Goal: Task Accomplishment & Management: Use online tool/utility

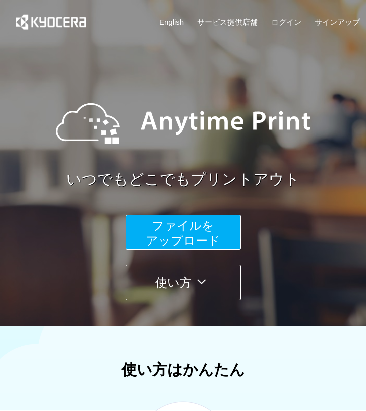
click at [164, 228] on span "ファイルを ​​アップロード" at bounding box center [183, 233] width 75 height 29
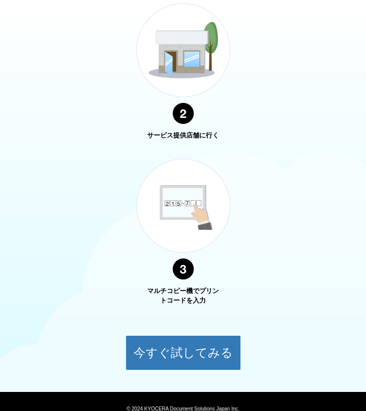
scroll to position [631, 0]
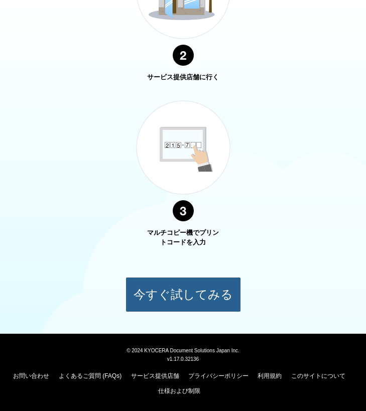
click at [202, 296] on button "今すぐ試してみる" at bounding box center [182, 294] width 115 height 35
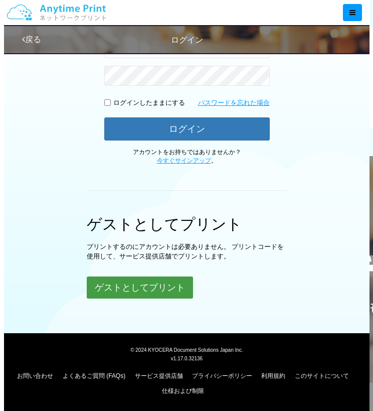
scroll to position [197, 0]
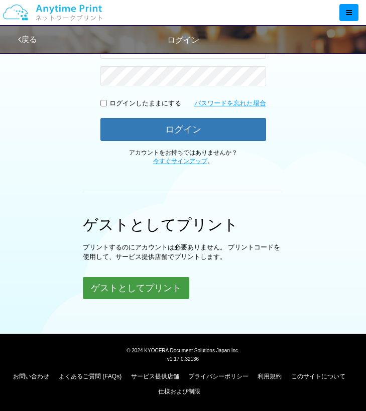
click at [164, 285] on button "ゲストとしてプリント" at bounding box center [136, 288] width 106 height 22
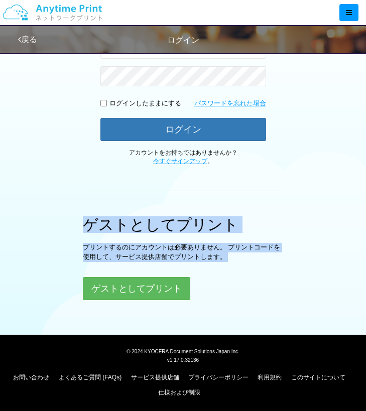
drag, startPoint x: 4, startPoint y: 188, endPoint x: 125, endPoint y: 267, distance: 145.1
click at [125, 267] on div "ログイン Google アカウントでログイン または 入力されたメールアドレスまたはパスワードが正しくありません。 ログインしたままにする パスワードを忘れた…" at bounding box center [183, 87] width 366 height 475
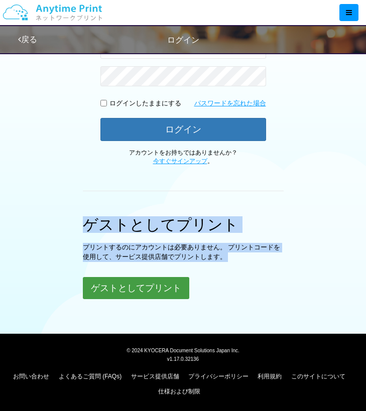
click at [140, 289] on button "ゲストとしてプリント" at bounding box center [136, 288] width 106 height 22
click at [138, 285] on button "ゲストとしてプリント" at bounding box center [136, 288] width 106 height 22
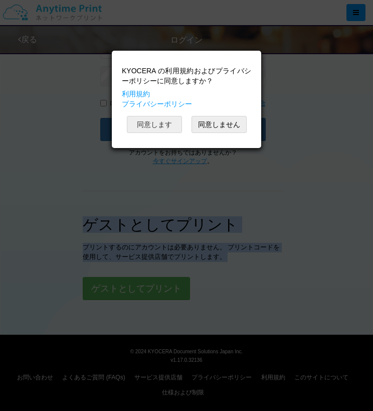
click at [161, 123] on button "同意します" at bounding box center [154, 124] width 55 height 17
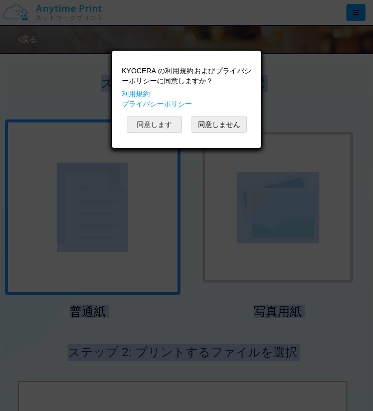
click at [161, 123] on button "同意します" at bounding box center [154, 124] width 55 height 17
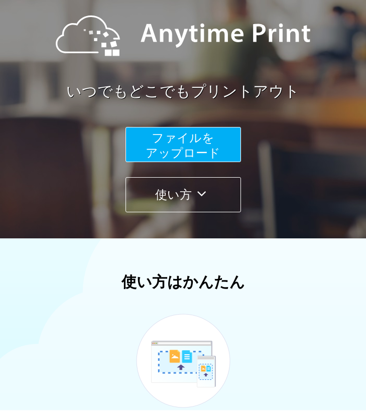
scroll to position [83, 0]
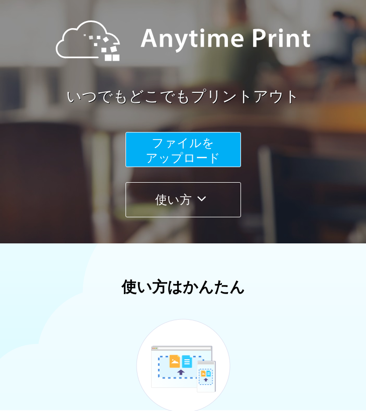
click at [199, 150] on span "ファイルを ​​アップロード" at bounding box center [183, 150] width 75 height 29
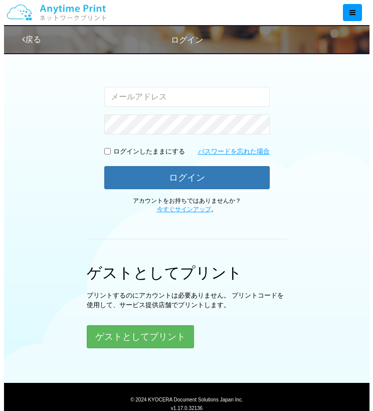
scroll to position [150, 0]
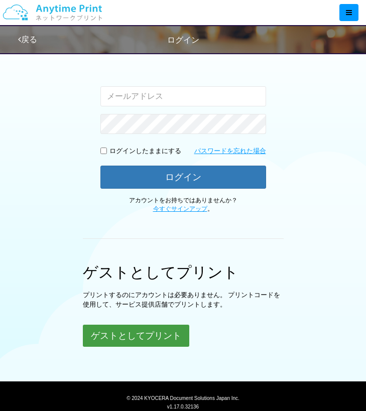
click at [157, 343] on button "ゲストとしてプリント" at bounding box center [136, 336] width 106 height 22
click at [162, 338] on button "ゲストとしてプリント" at bounding box center [136, 336] width 106 height 22
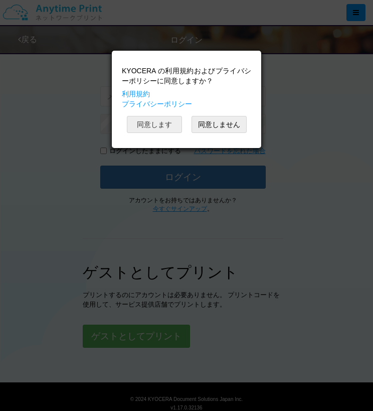
click at [163, 130] on button "同意します" at bounding box center [154, 124] width 55 height 17
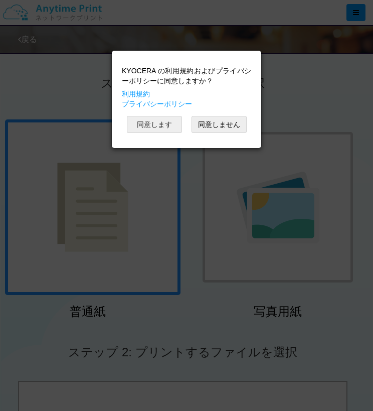
click at [163, 130] on button "同意します" at bounding box center [154, 124] width 55 height 17
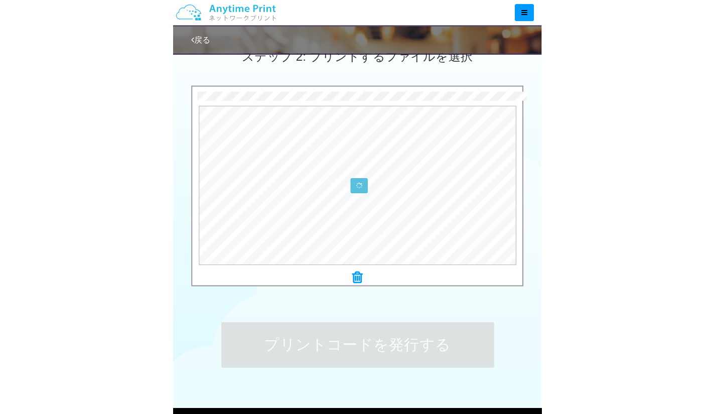
scroll to position [323, 0]
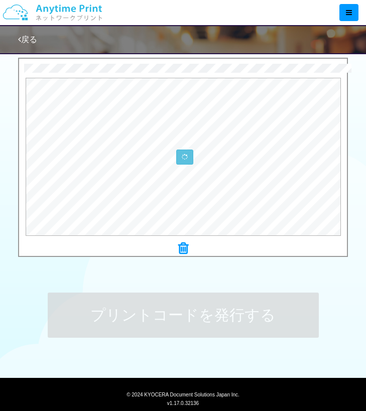
click at [180, 248] on icon at bounding box center [183, 248] width 10 height 13
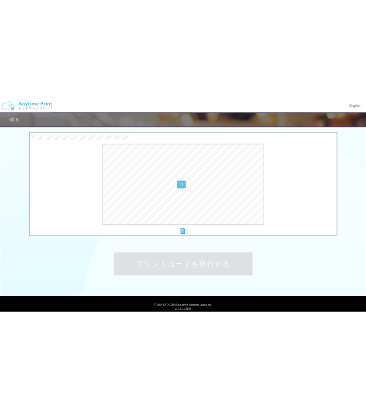
scroll to position [319, 0]
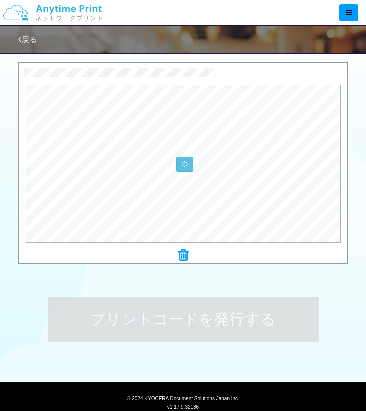
click at [182, 256] on icon at bounding box center [183, 255] width 10 height 13
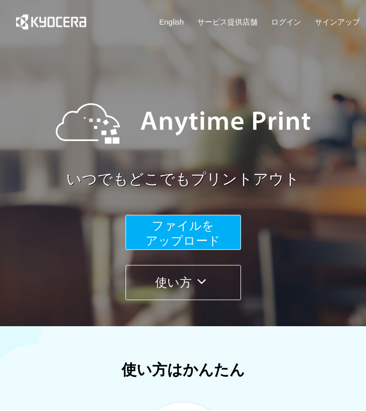
click at [233, 227] on button "ファイルを ​​アップロード" at bounding box center [182, 232] width 115 height 35
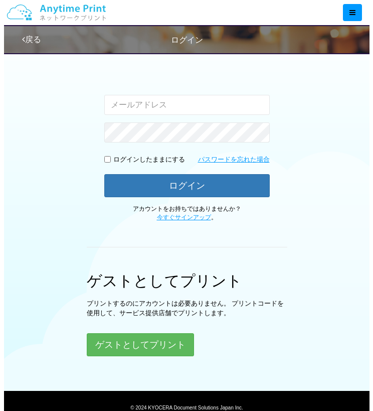
scroll to position [142, 0]
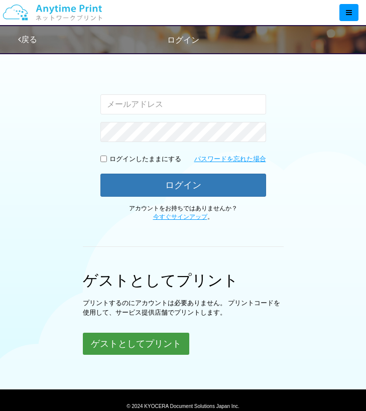
click at [171, 349] on button "ゲストとしてプリント" at bounding box center [136, 344] width 106 height 22
click at [149, 345] on button "ゲストとしてプリント" at bounding box center [136, 344] width 106 height 22
click at [144, 339] on button "ゲストとしてプリント" at bounding box center [136, 344] width 106 height 22
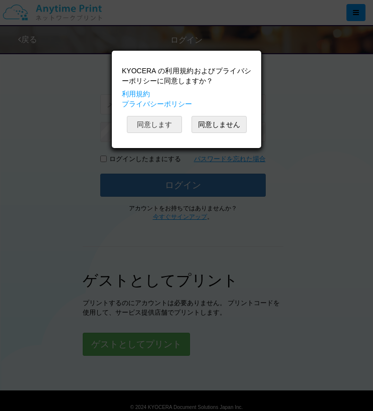
click at [167, 119] on button "同意します" at bounding box center [154, 124] width 55 height 17
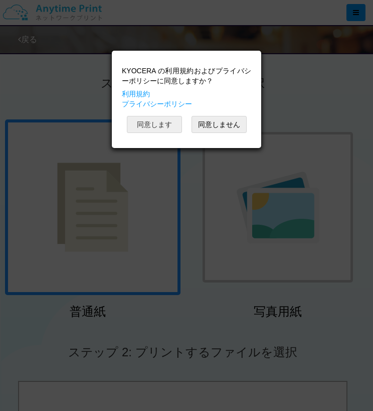
click at [167, 119] on button "同意します" at bounding box center [154, 124] width 55 height 17
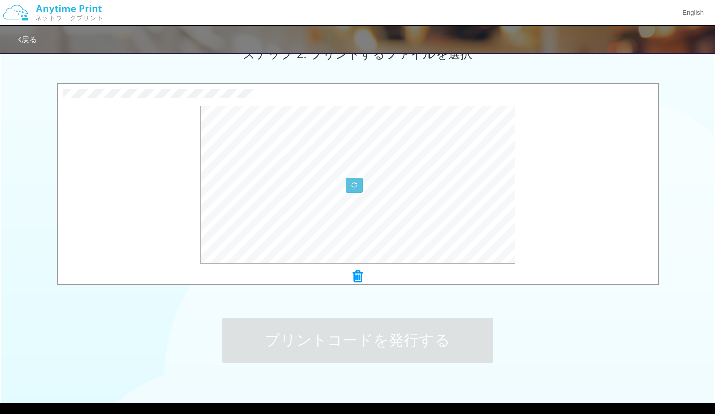
scroll to position [335, 0]
